Goal: Information Seeking & Learning: Learn about a topic

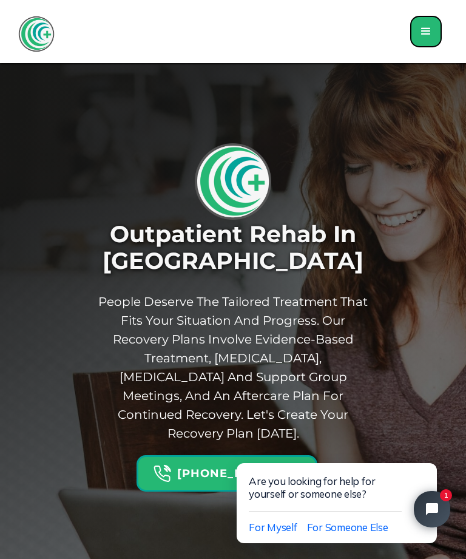
click at [431, 30] on div "menu" at bounding box center [426, 31] width 15 height 15
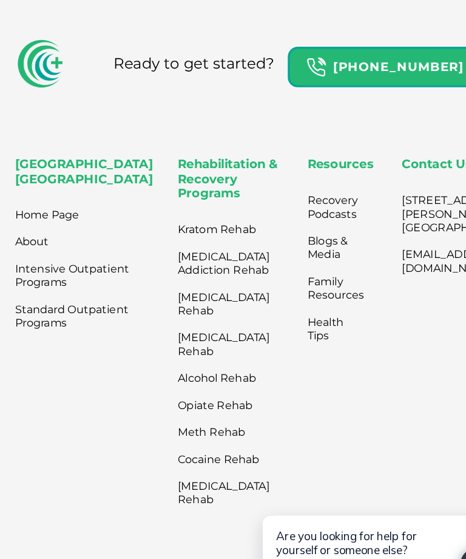
scroll to position [4134, 0]
click at [172, 194] on link "Kratom Rehab" at bounding box center [201, 206] width 83 height 24
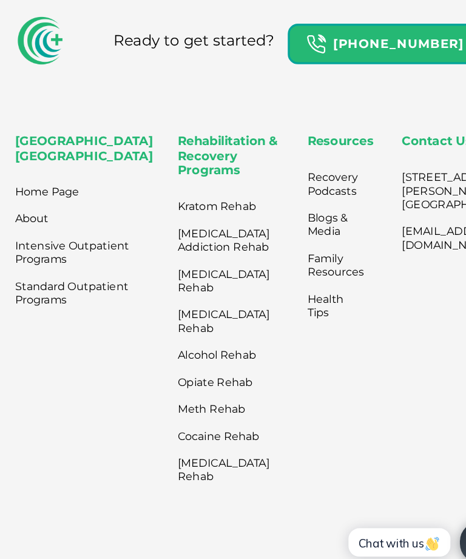
scroll to position [4135, 0]
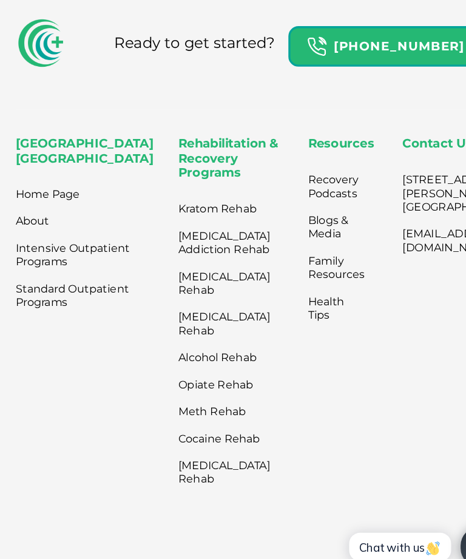
click at [164, 291] on link "[MEDICAL_DATA] Rehab" at bounding box center [201, 309] width 83 height 36
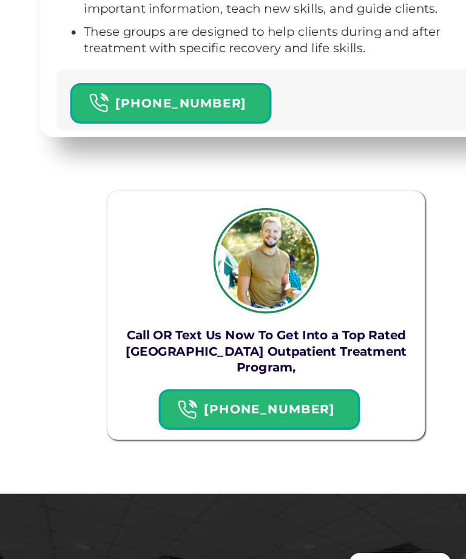
scroll to position [3408, 0]
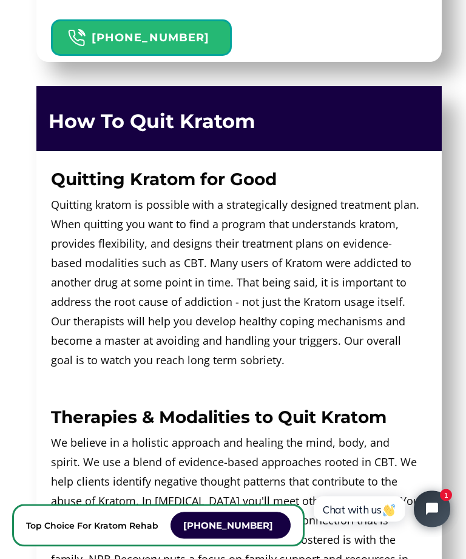
scroll to position [3269, 0]
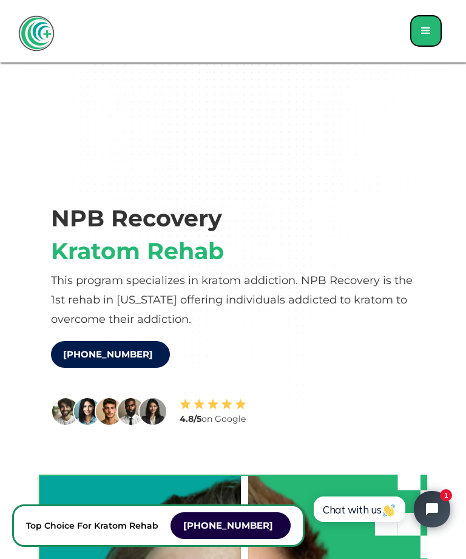
scroll to position [0, 0]
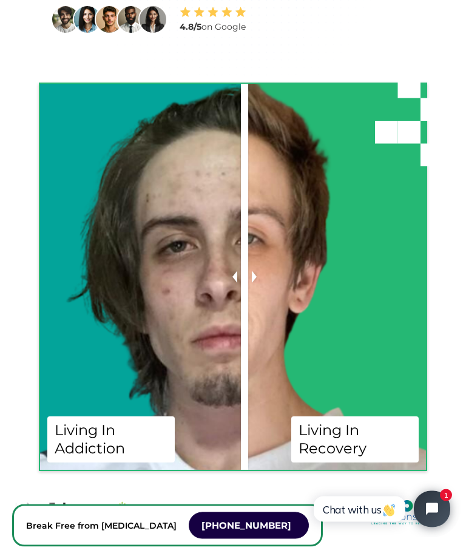
scroll to position [312, 0]
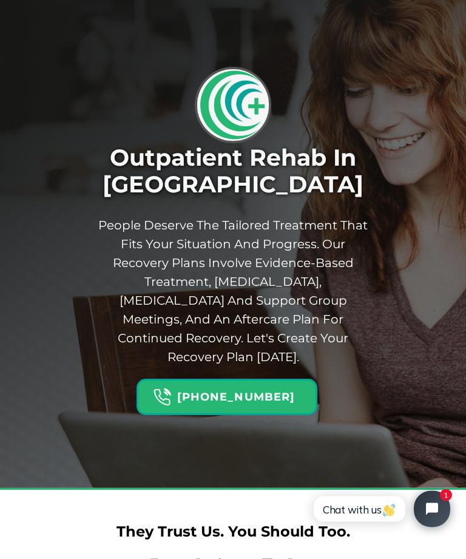
scroll to position [75, 0]
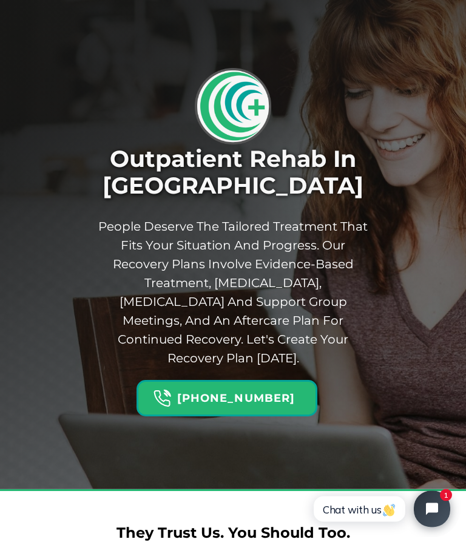
click at [260, 101] on img at bounding box center [233, 106] width 79 height 79
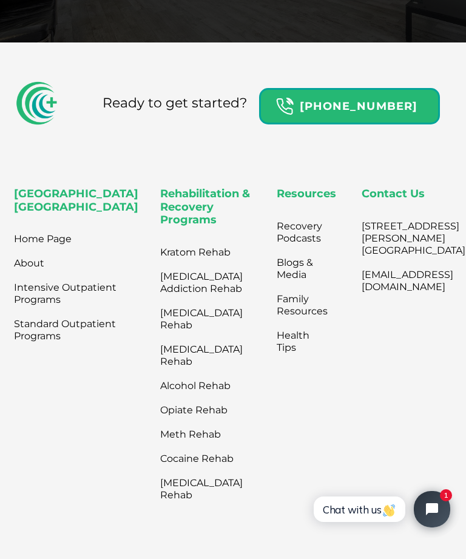
scroll to position [4089, 0]
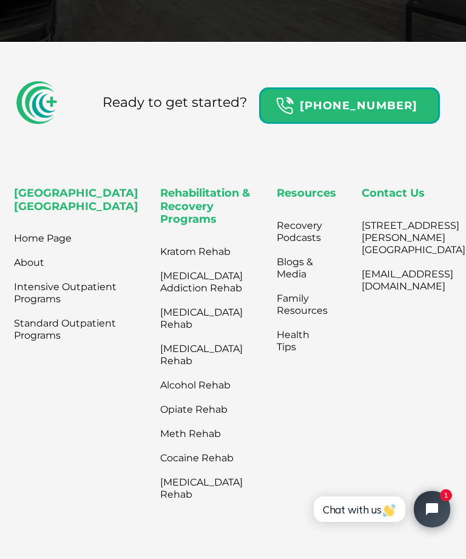
click at [160, 240] on link "Kratom Rehab" at bounding box center [201, 252] width 83 height 24
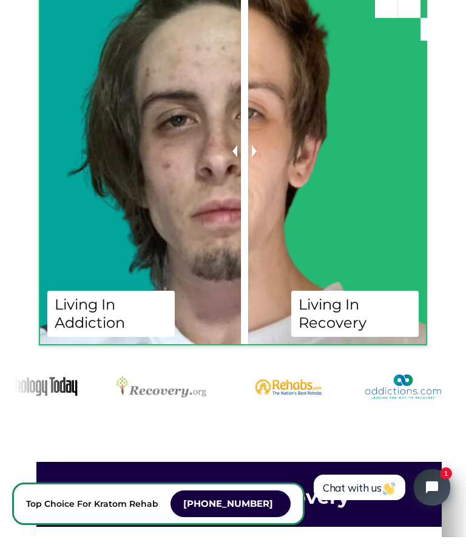
scroll to position [518, 0]
